Goal: Find contact information: Find contact information

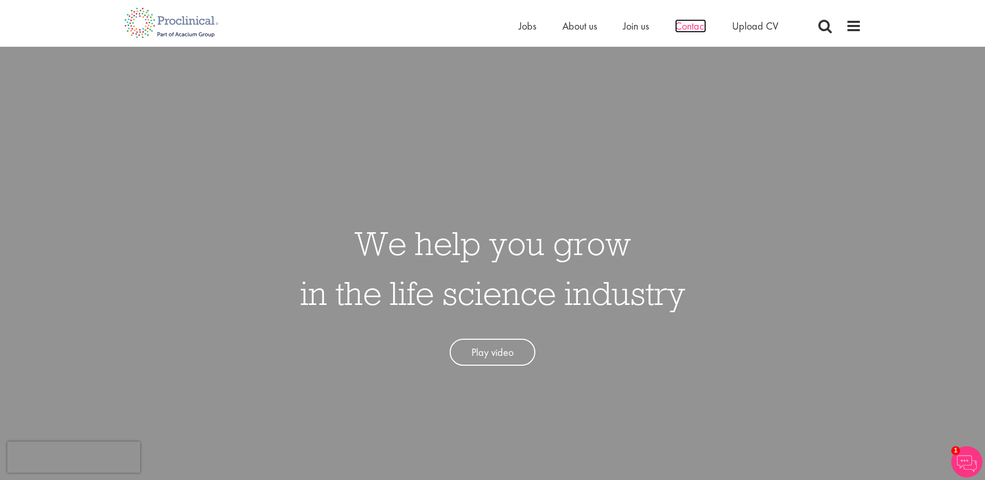
click at [689, 31] on span "Contact" at bounding box center [690, 26] width 31 height 14
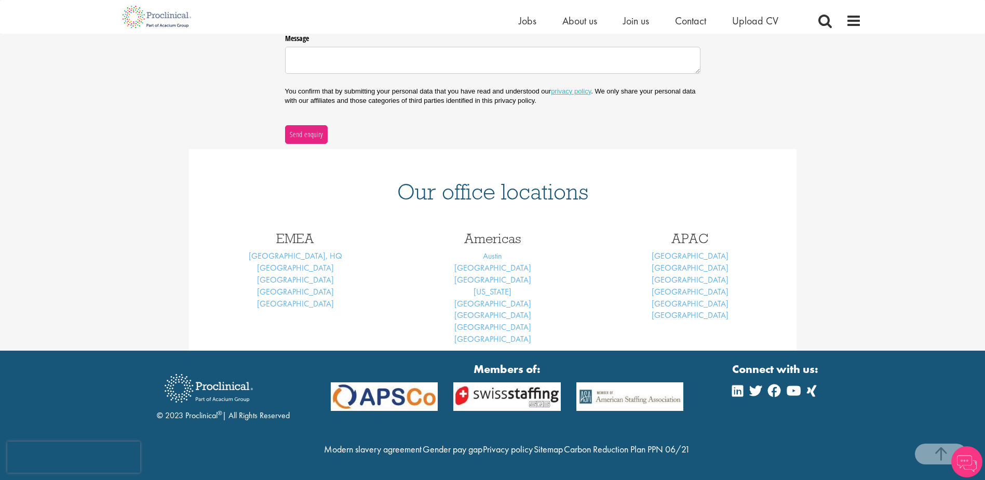
scroll to position [337, 0]
click at [497, 286] on link "[US_STATE]" at bounding box center [493, 291] width 38 height 11
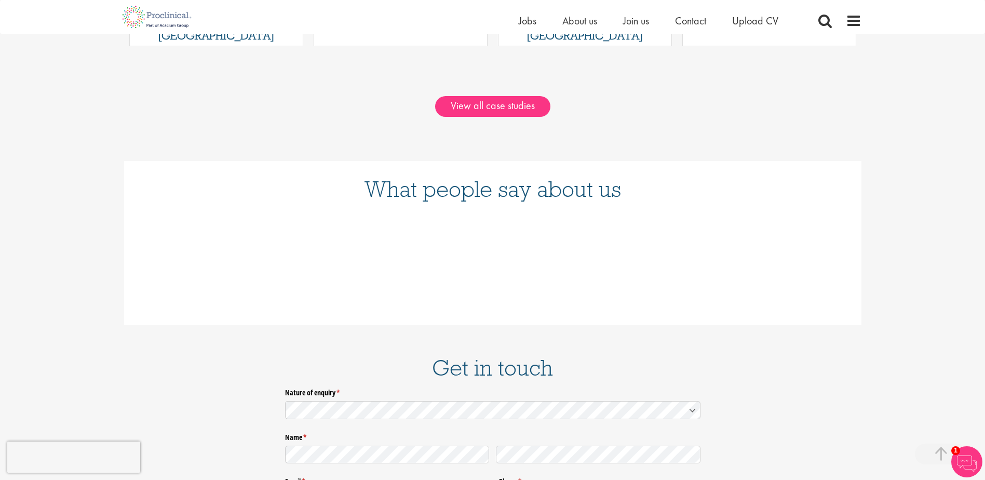
scroll to position [1039, 0]
